Goal: Find specific page/section: Locate item on page

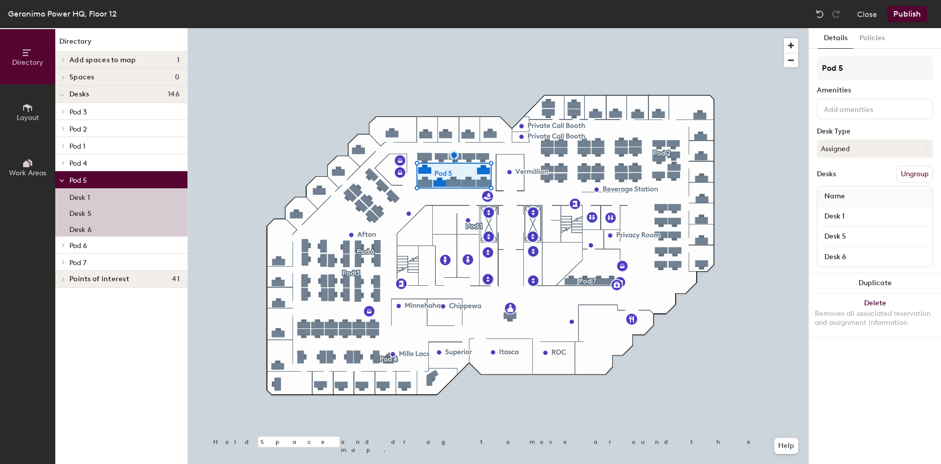
click at [90, 192] on div "Desk 1" at bounding box center [121, 196] width 132 height 16
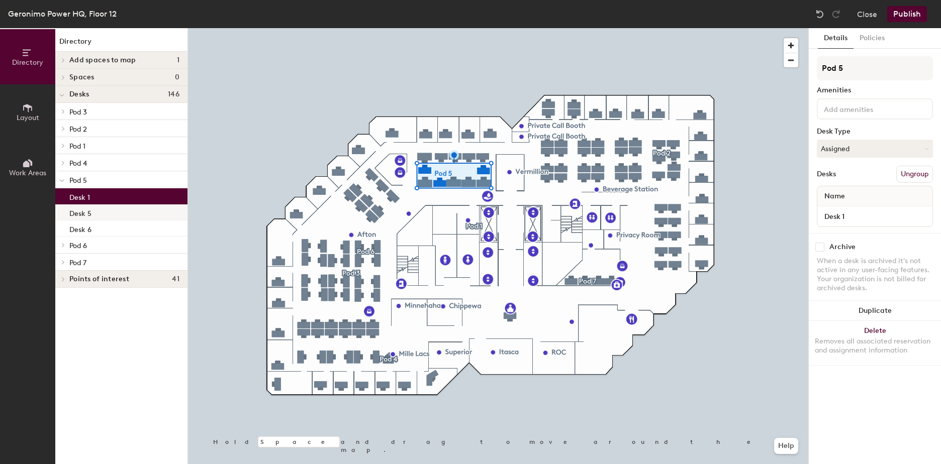
click at [85, 212] on p "Desk 5" at bounding box center [80, 212] width 22 height 12
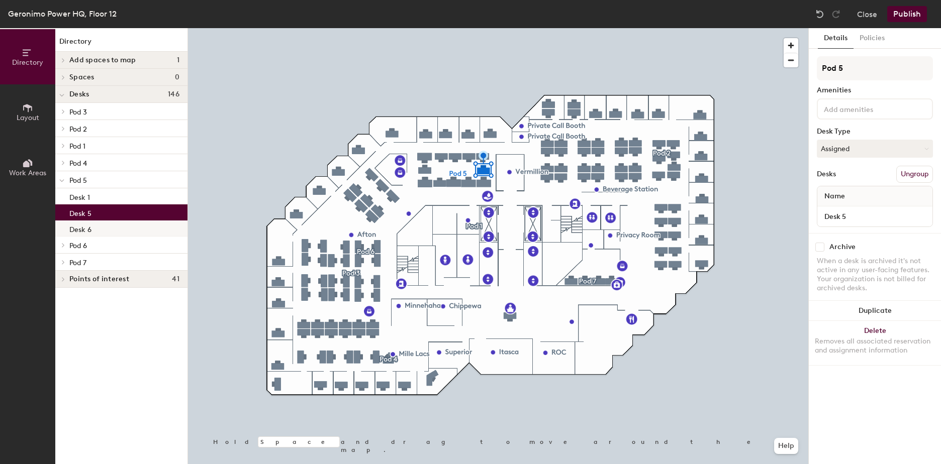
click at [83, 224] on p "Desk 6" at bounding box center [80, 229] width 22 height 12
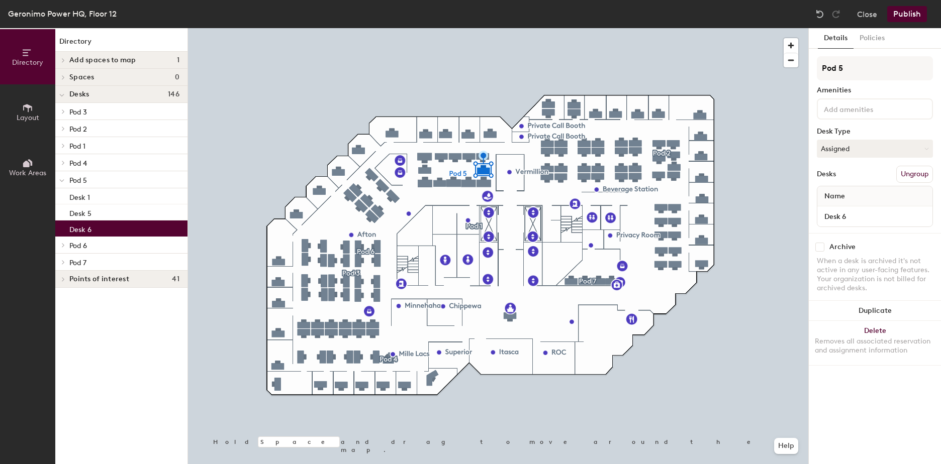
click at [62, 181] on icon at bounding box center [62, 181] width 4 height 2
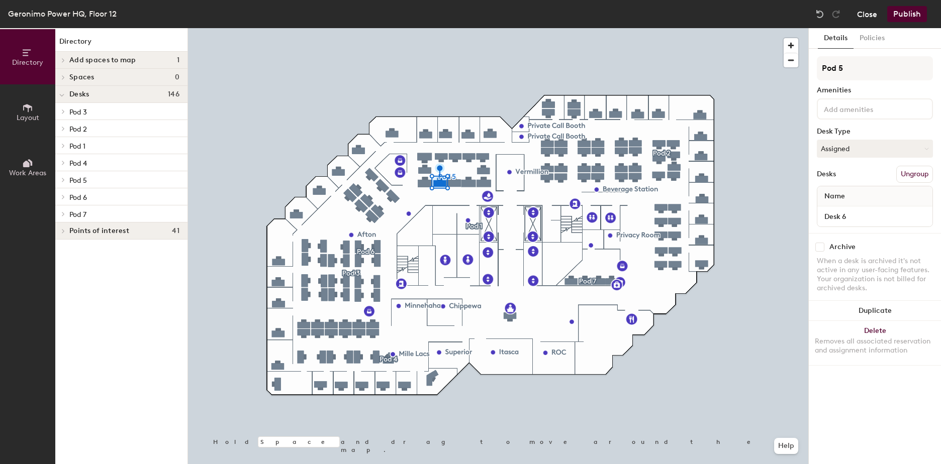
click at [866, 13] on button "Close" at bounding box center [867, 14] width 20 height 16
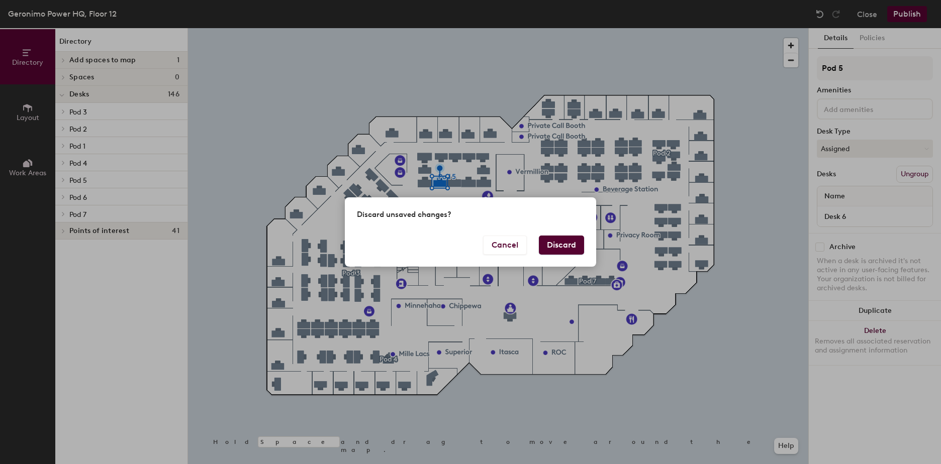
click at [578, 252] on button "Discard" at bounding box center [561, 245] width 45 height 19
